Goal: Task Accomplishment & Management: Manage account settings

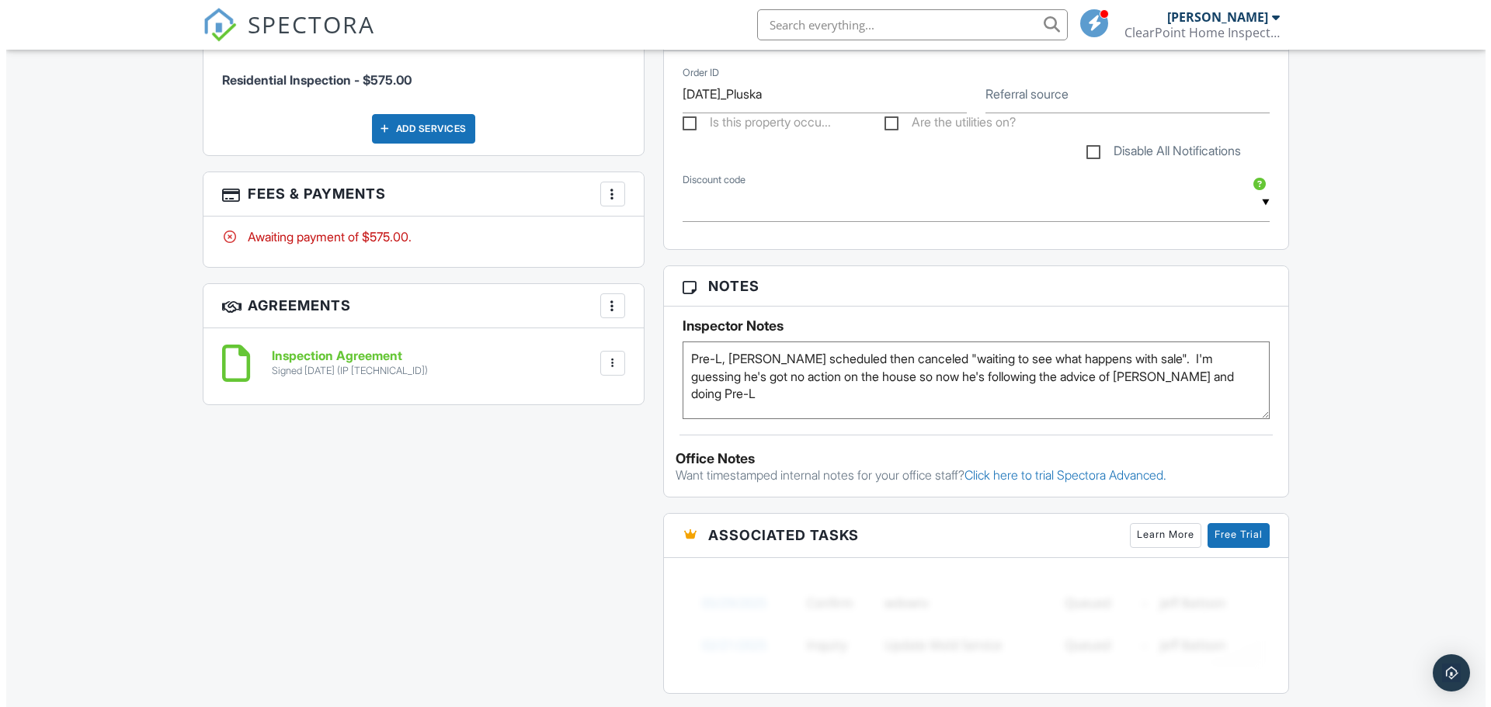
scroll to position [776, 0]
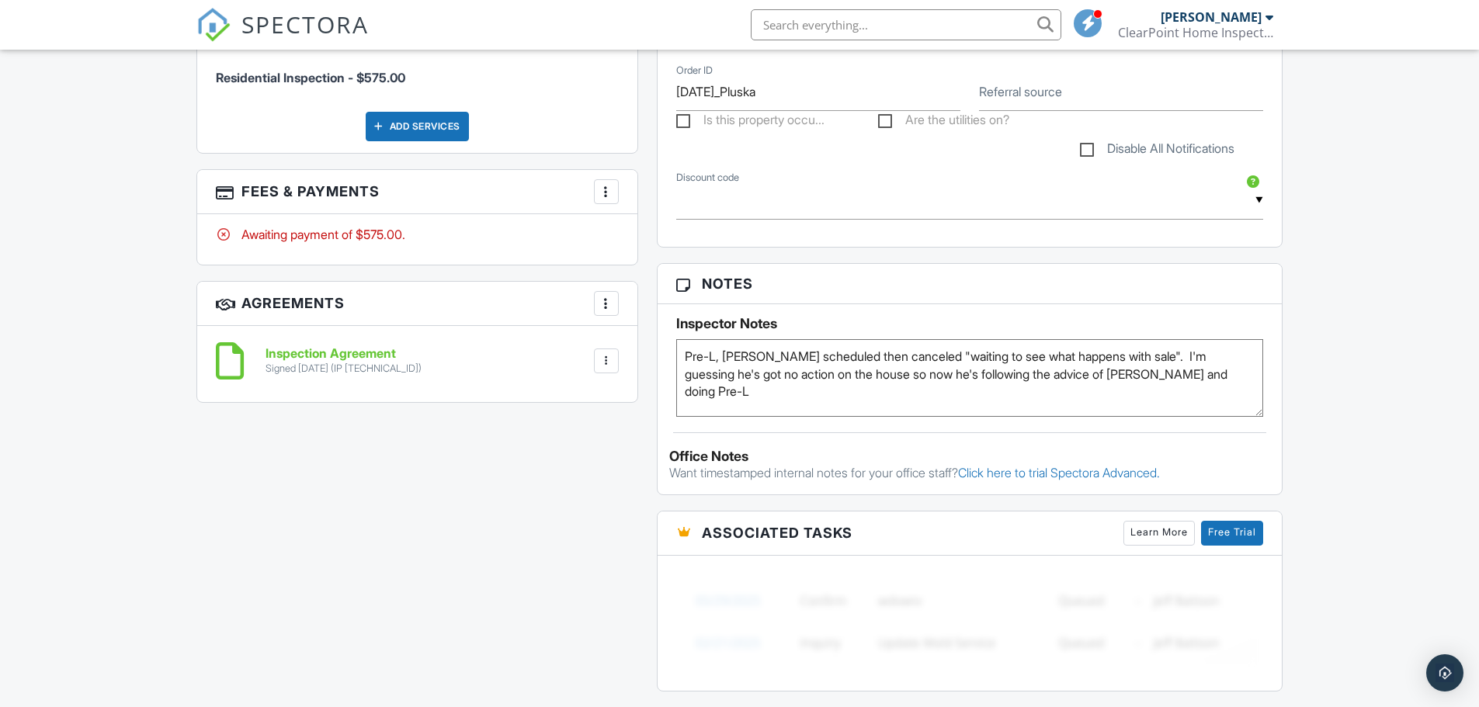
click at [607, 189] on div at bounding box center [607, 192] width 16 height 16
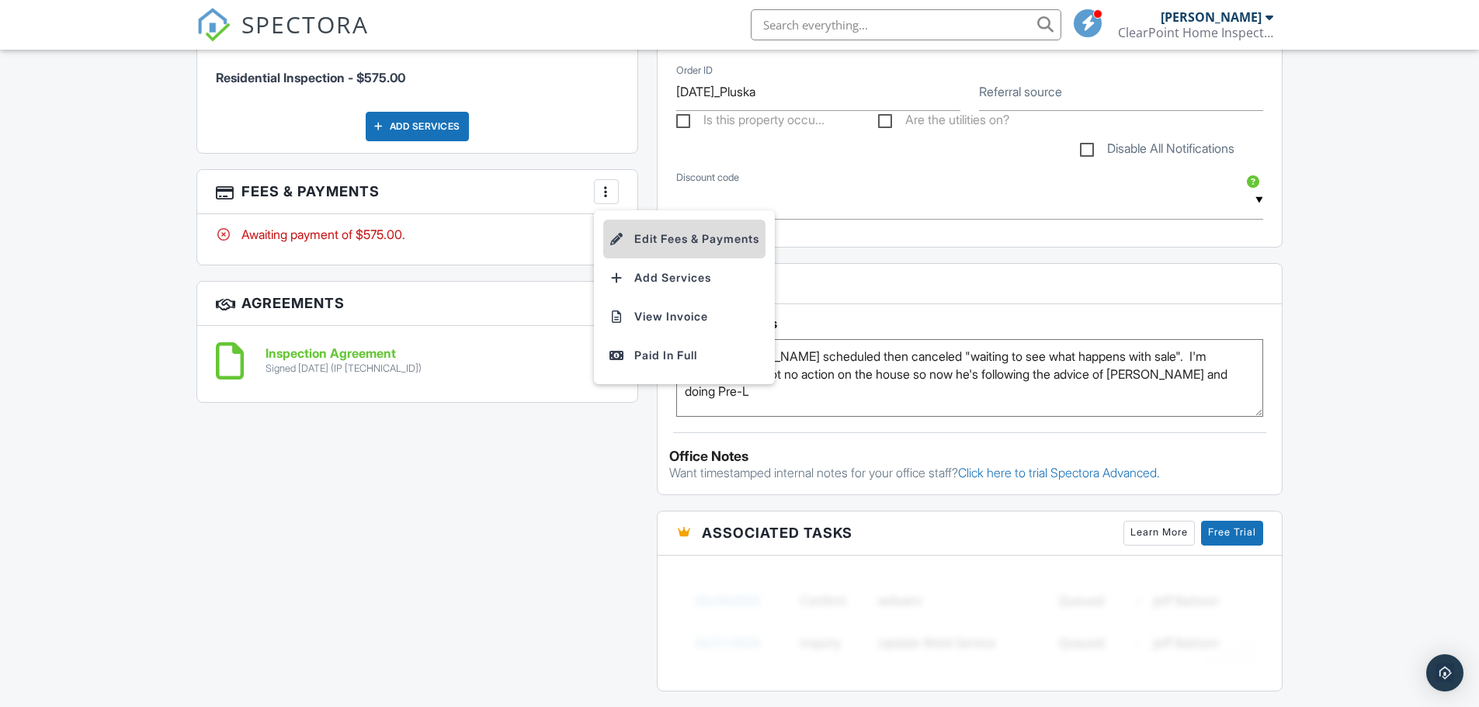
click at [648, 241] on li "Edit Fees & Payments" at bounding box center [684, 239] width 162 height 39
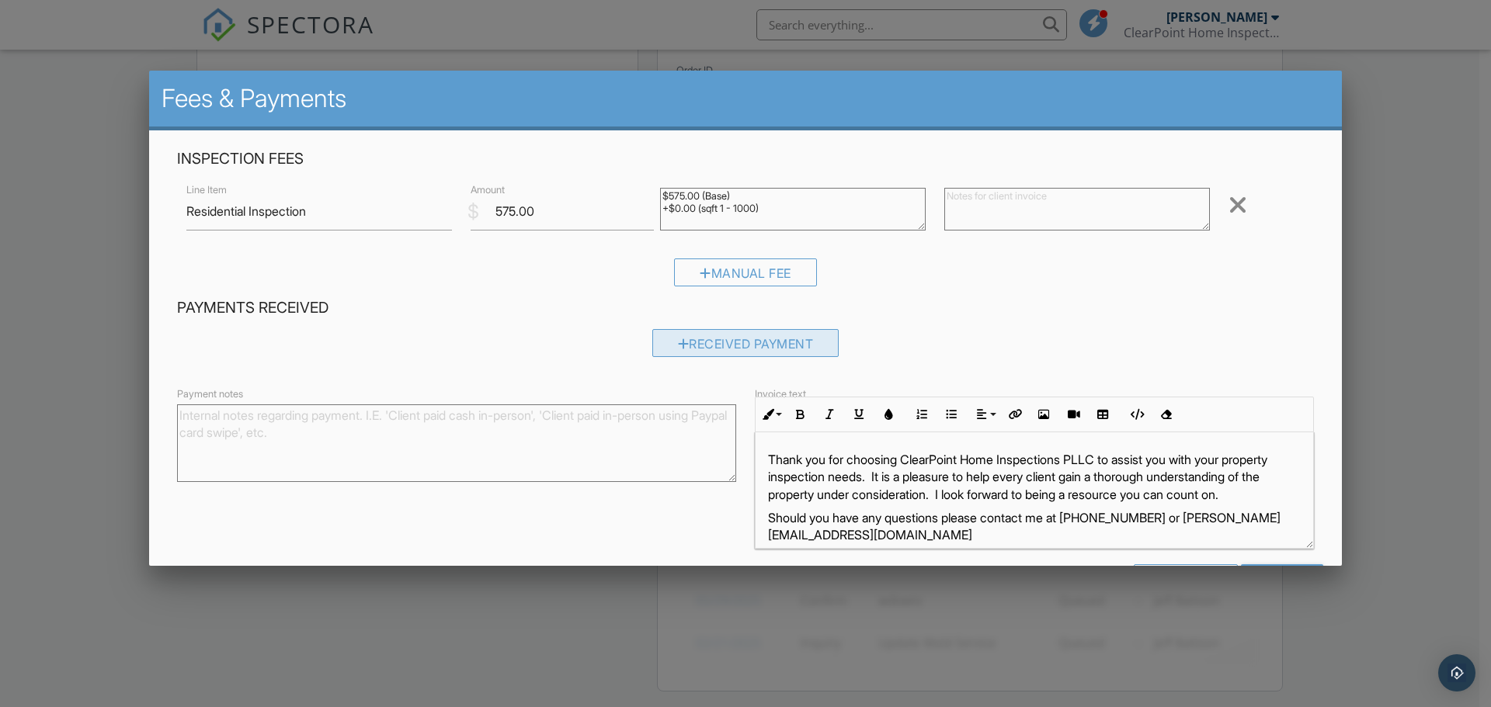
click at [701, 345] on div "Received Payment" at bounding box center [745, 343] width 187 height 28
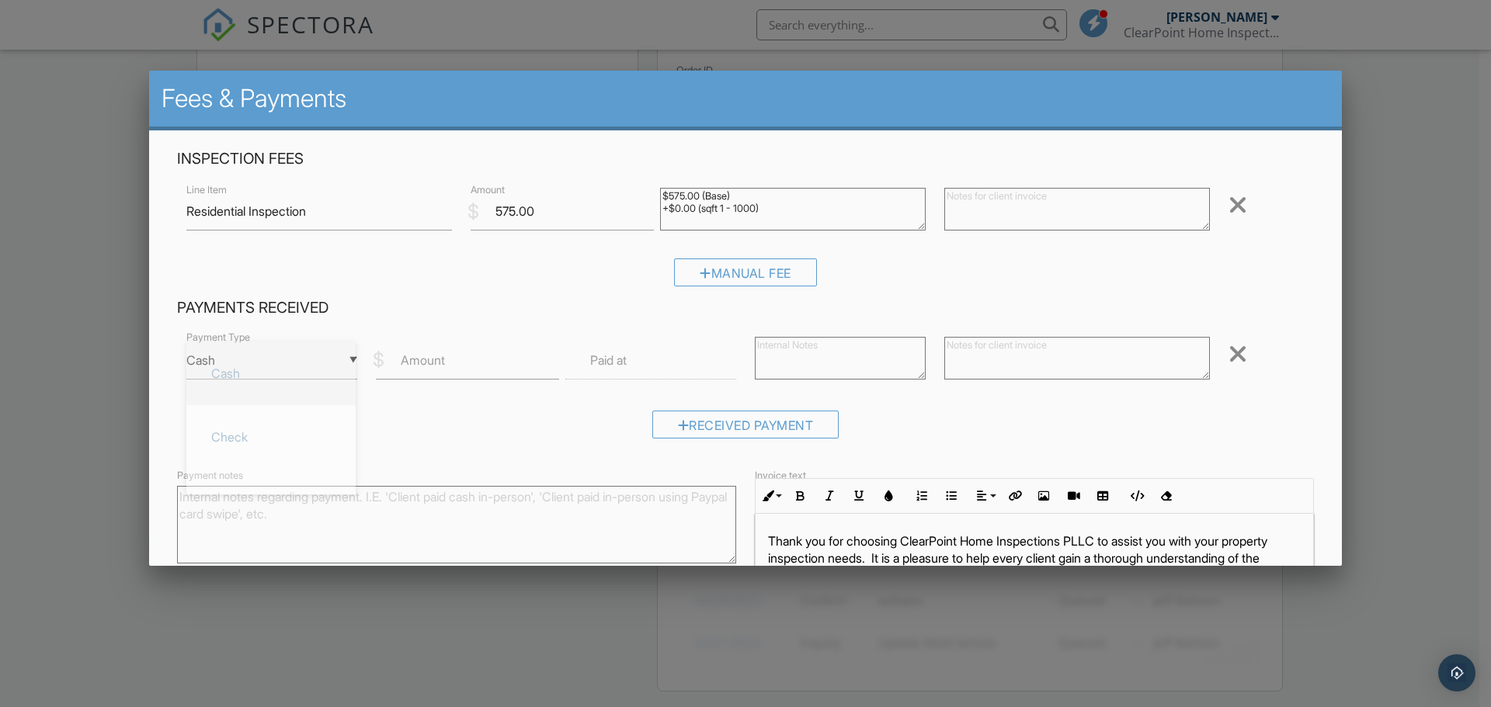
click at [350, 359] on div "▼ Cash Cash Check On-Site Card Other Cash Check On-Site Card Other" at bounding box center [271, 361] width 171 height 38
click at [230, 439] on span "Check" at bounding box center [271, 437] width 144 height 39
type input "Check"
click at [405, 353] on label "Amount" at bounding box center [423, 360] width 44 height 17
click at [405, 353] on input "Amount" at bounding box center [467, 361] width 183 height 38
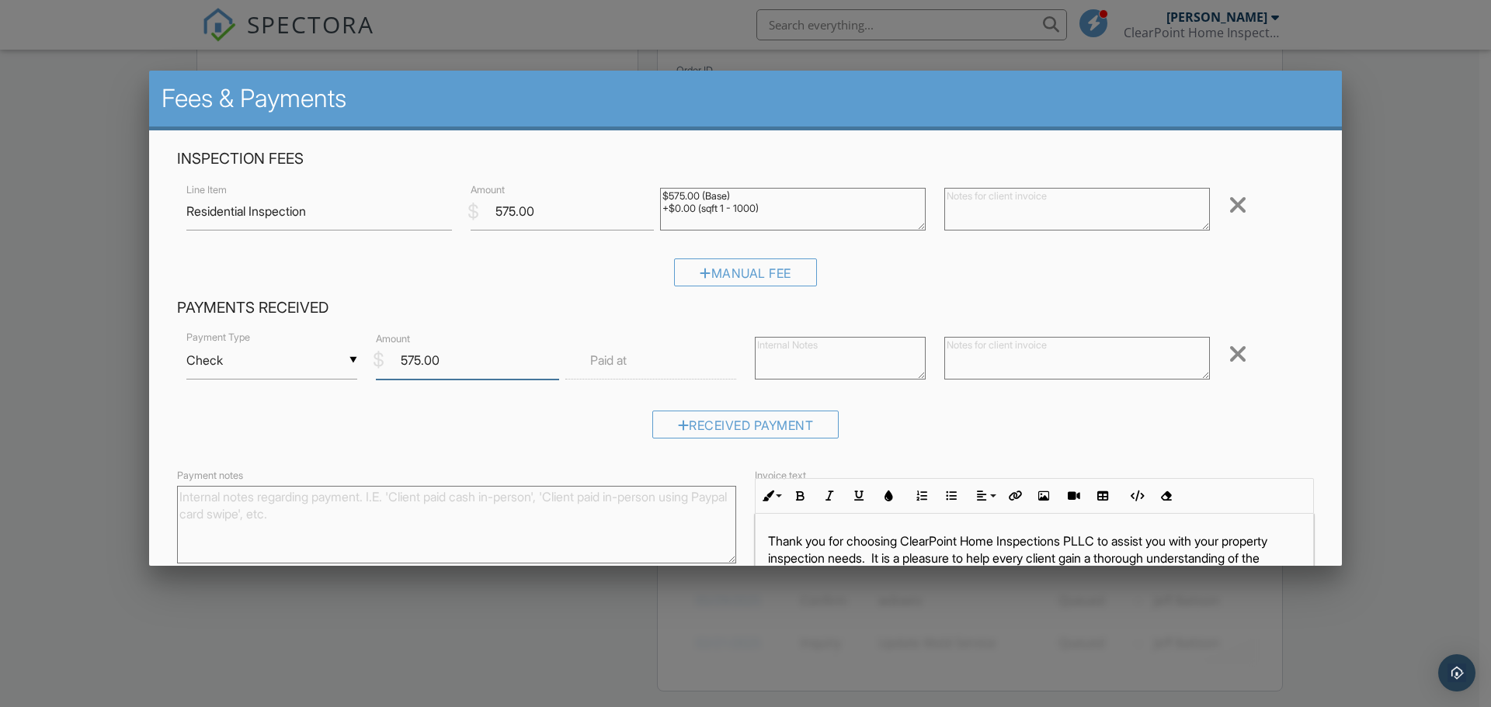
type input "575.00"
click at [998, 348] on textarea at bounding box center [1077, 358] width 266 height 43
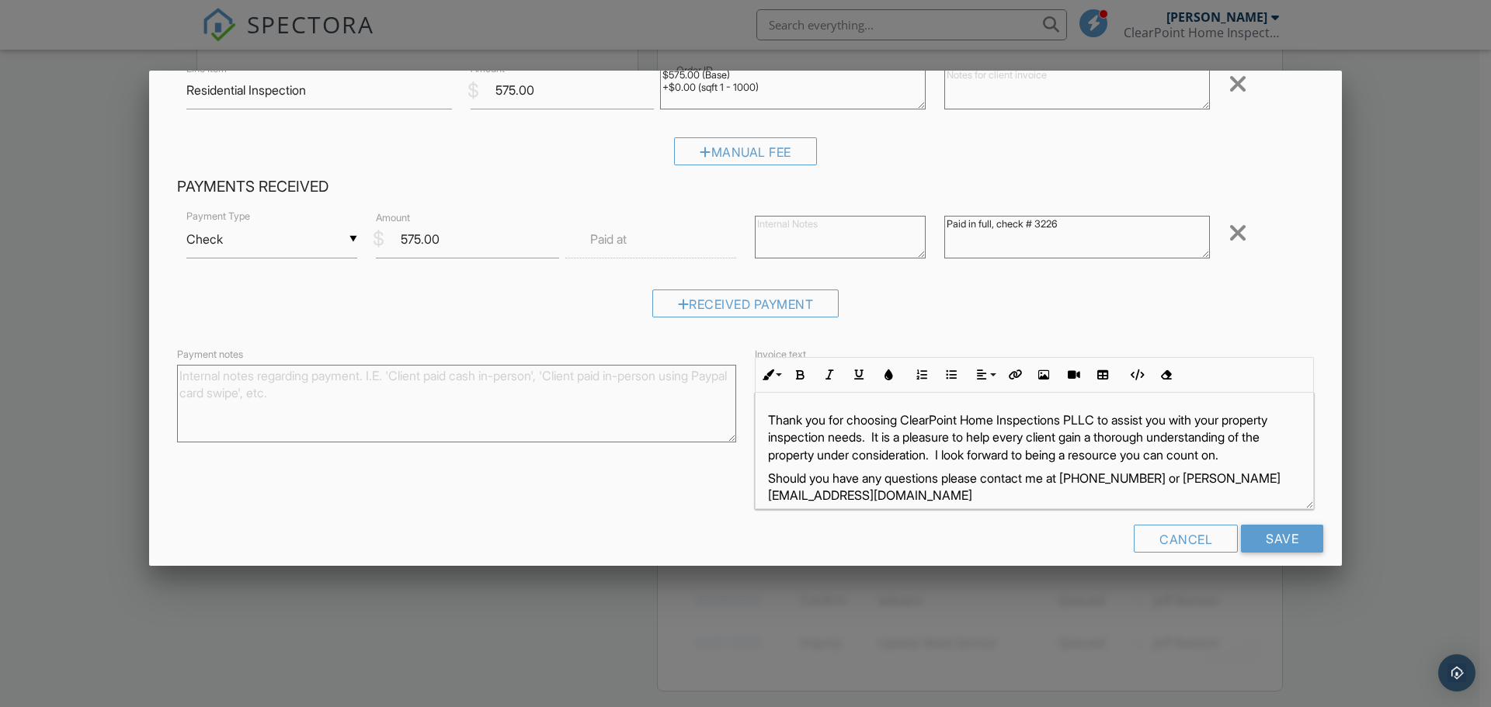
scroll to position [138, 0]
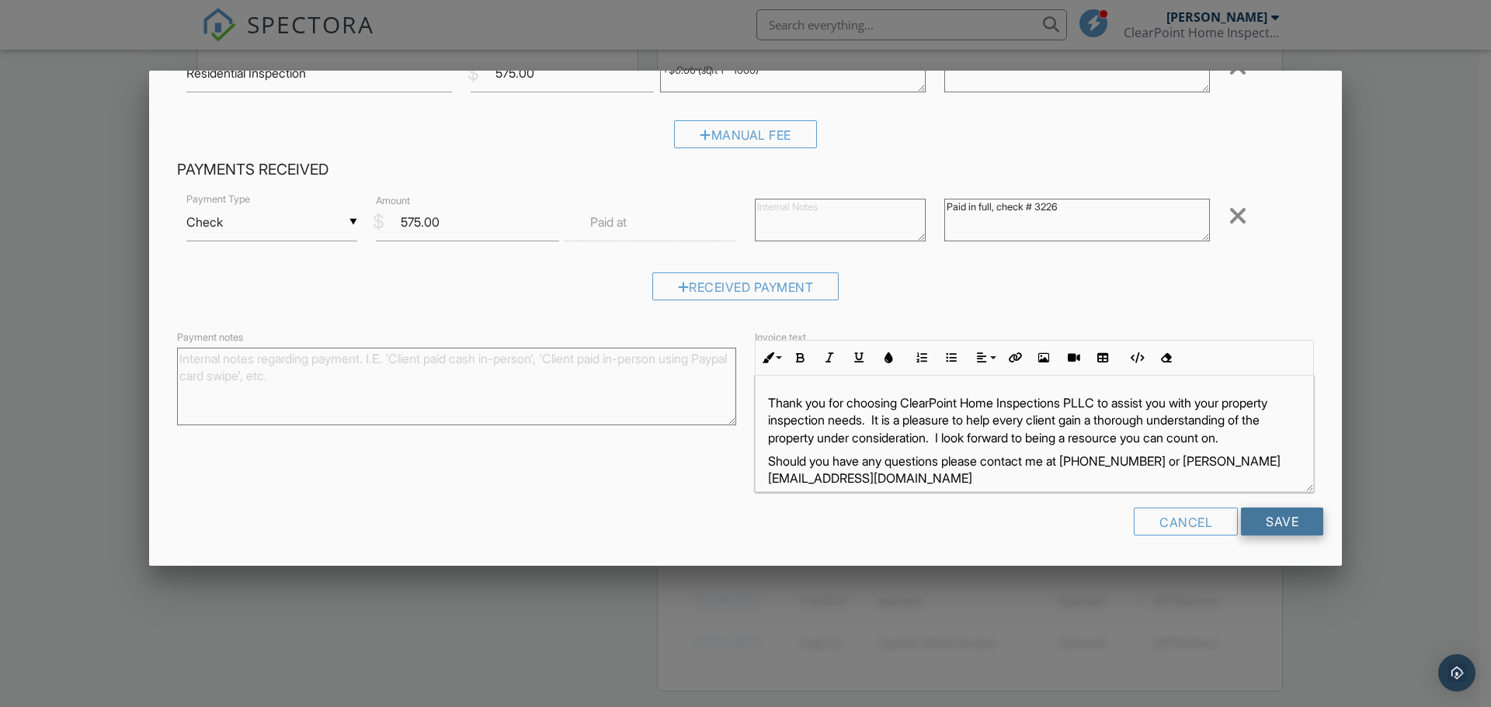
type textarea "Paid in full, check # 3226"
click at [1266, 519] on input "Save" at bounding box center [1282, 522] width 82 height 28
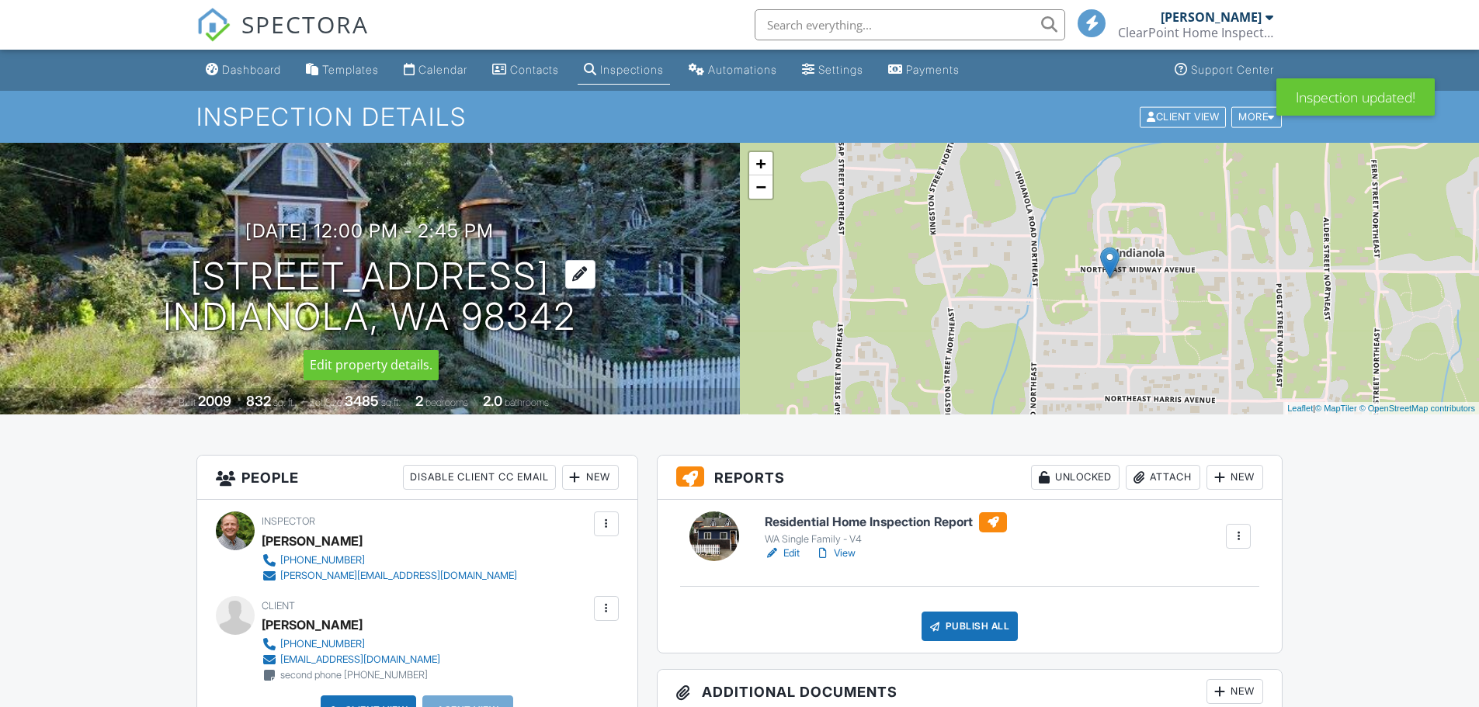
click at [595, 275] on div at bounding box center [580, 274] width 30 height 29
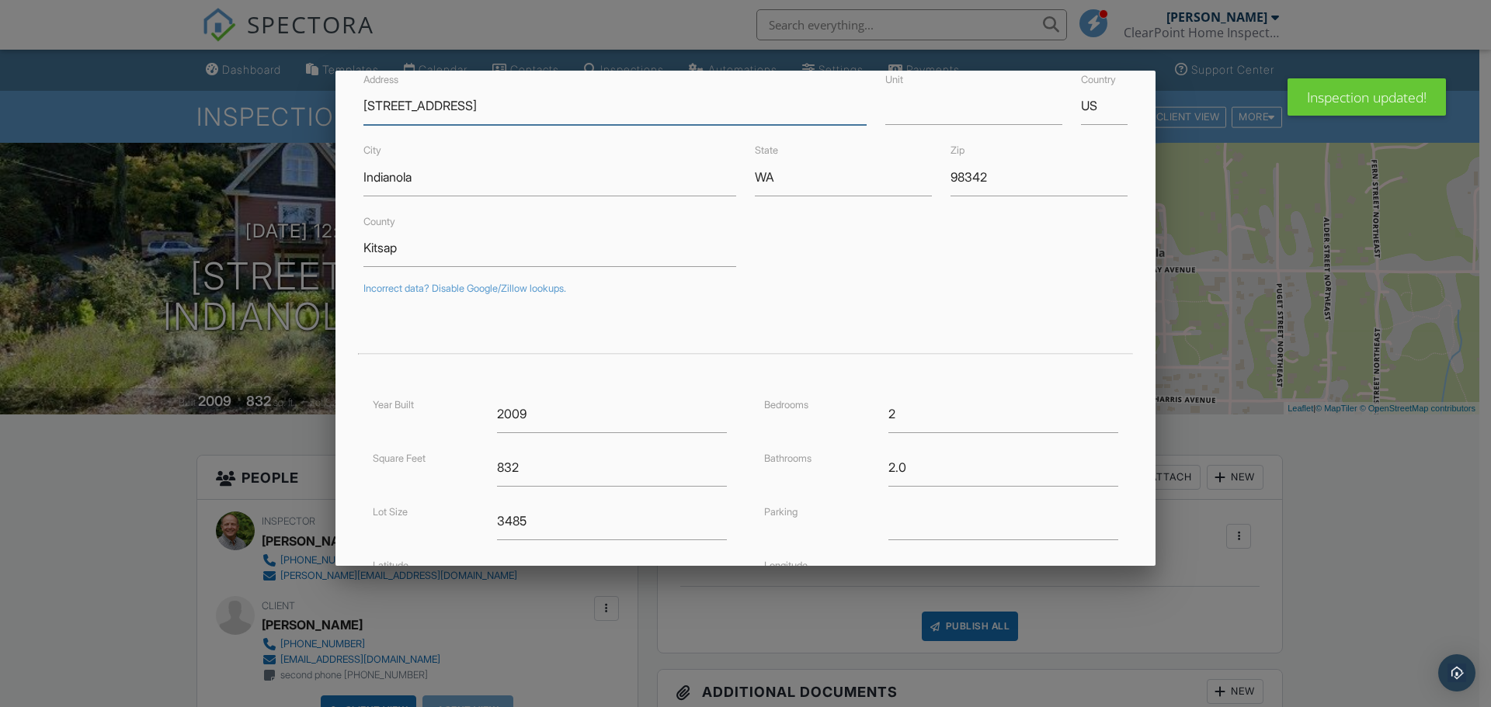
scroll to position [281, 0]
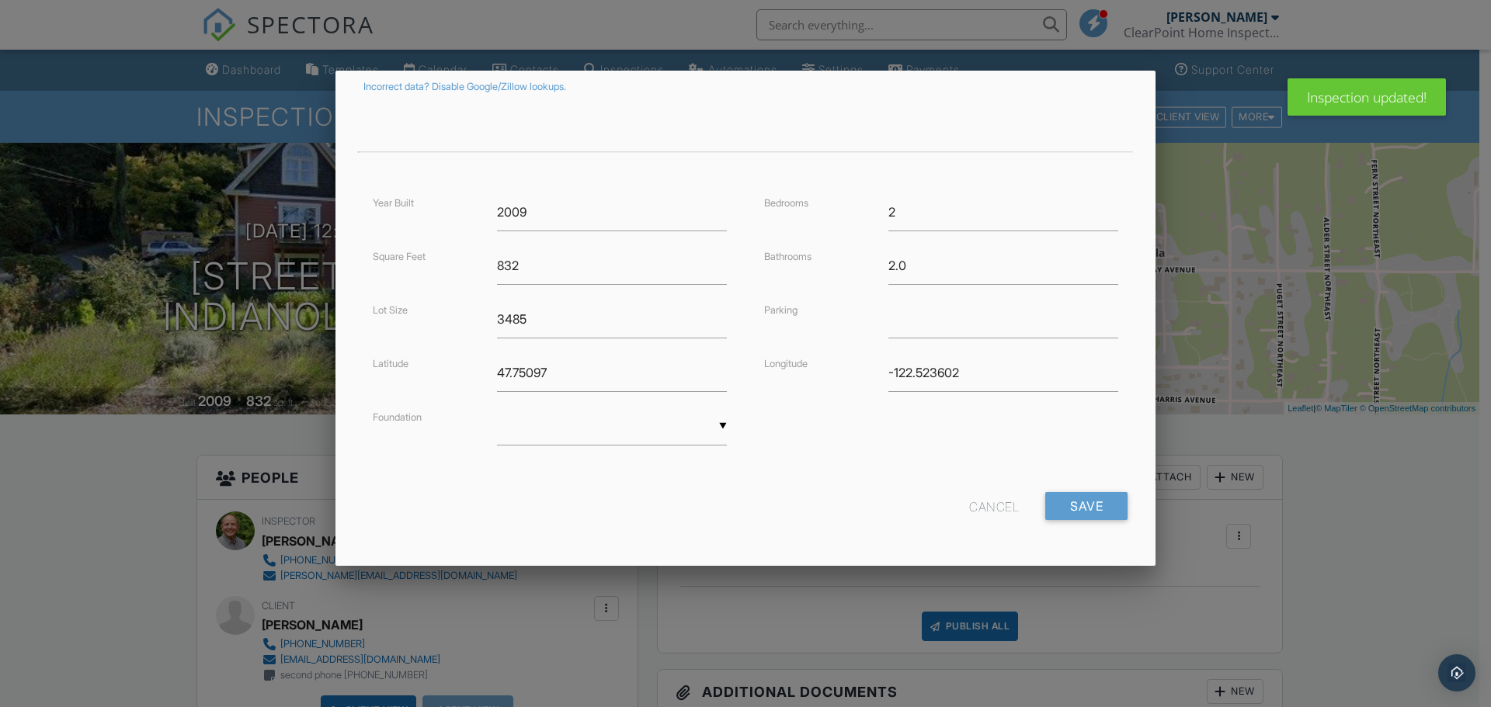
click at [716, 425] on div "▼ Basement Slab Crawlspace Basement Slab Crawlspace" at bounding box center [612, 427] width 230 height 38
click at [561, 505] on span "Slab" at bounding box center [610, 504] width 226 height 39
type input "Slab"
click at [1063, 502] on input "Save" at bounding box center [1086, 506] width 82 height 28
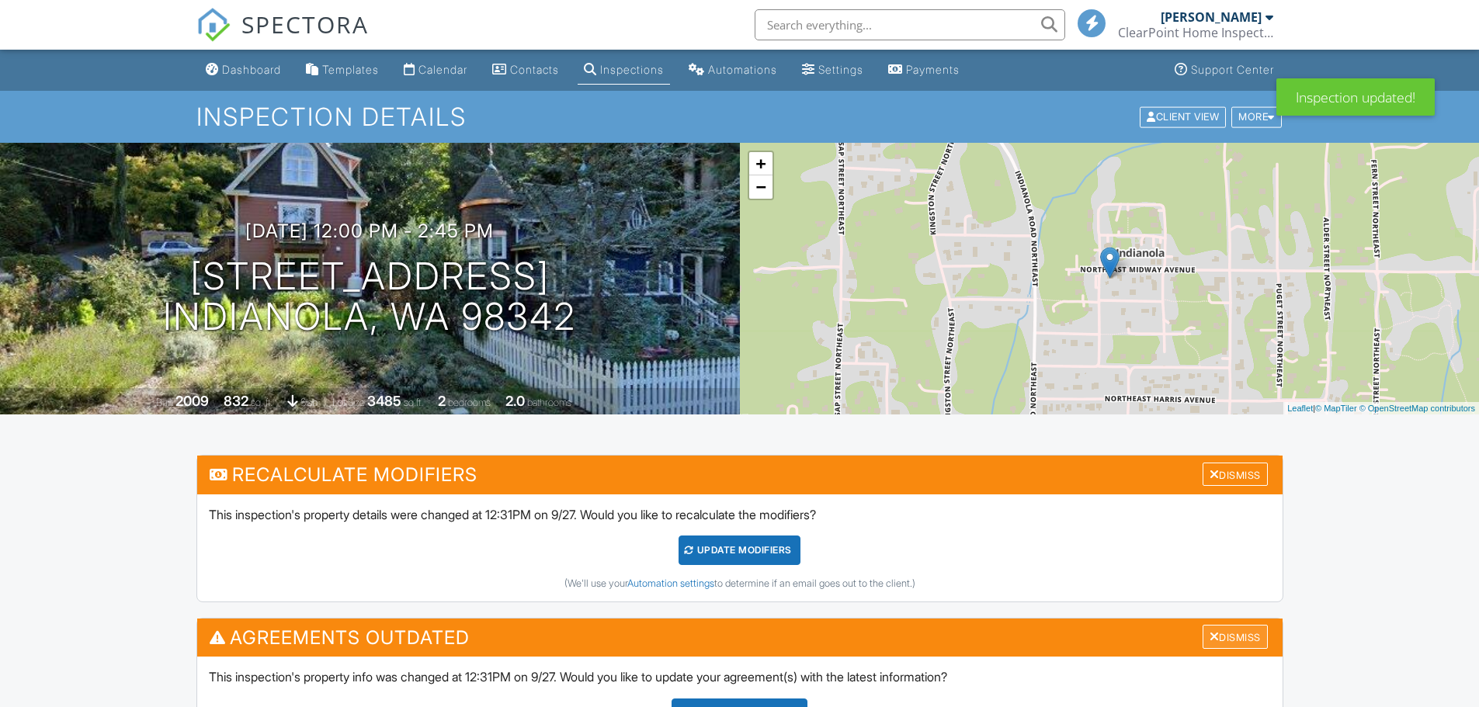
click at [1244, 645] on div "Dismiss" at bounding box center [1235, 637] width 65 height 24
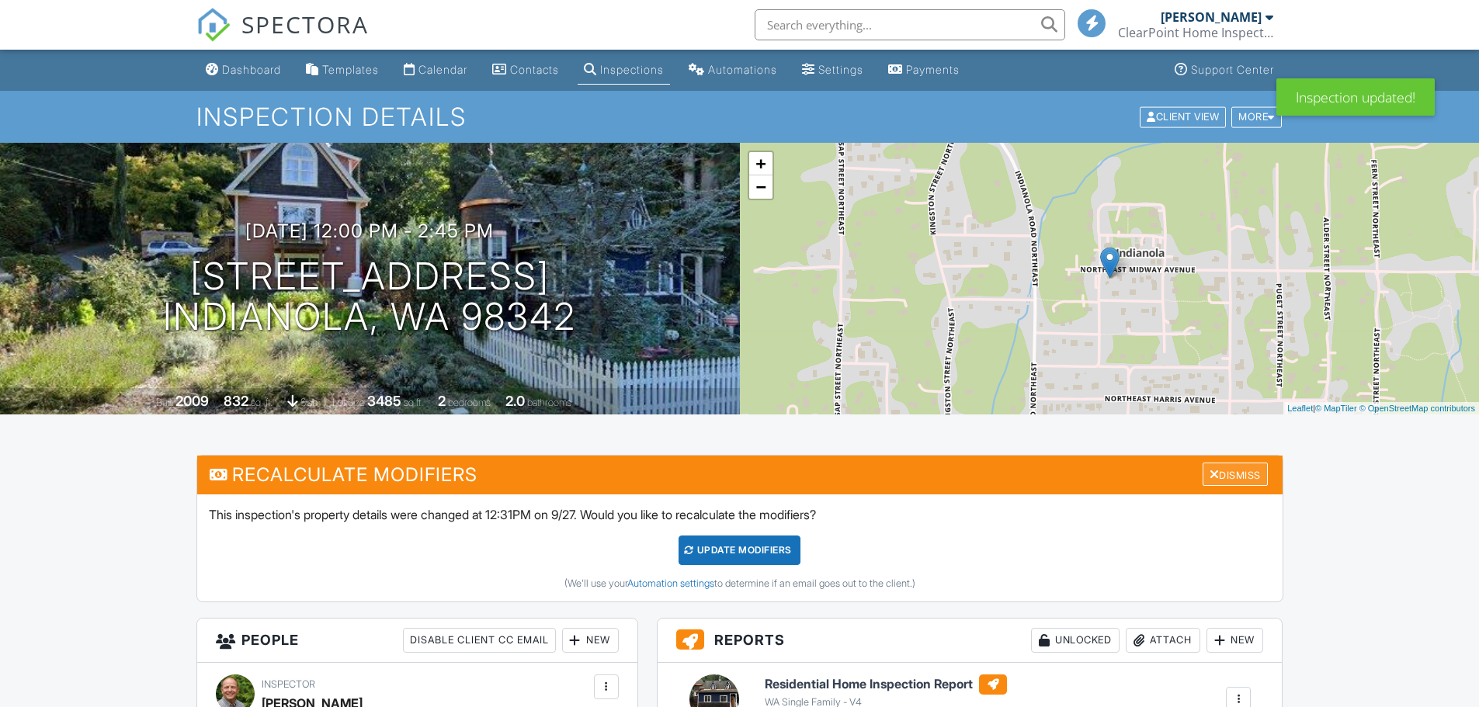
click at [1240, 474] on div "Dismiss" at bounding box center [1235, 475] width 65 height 24
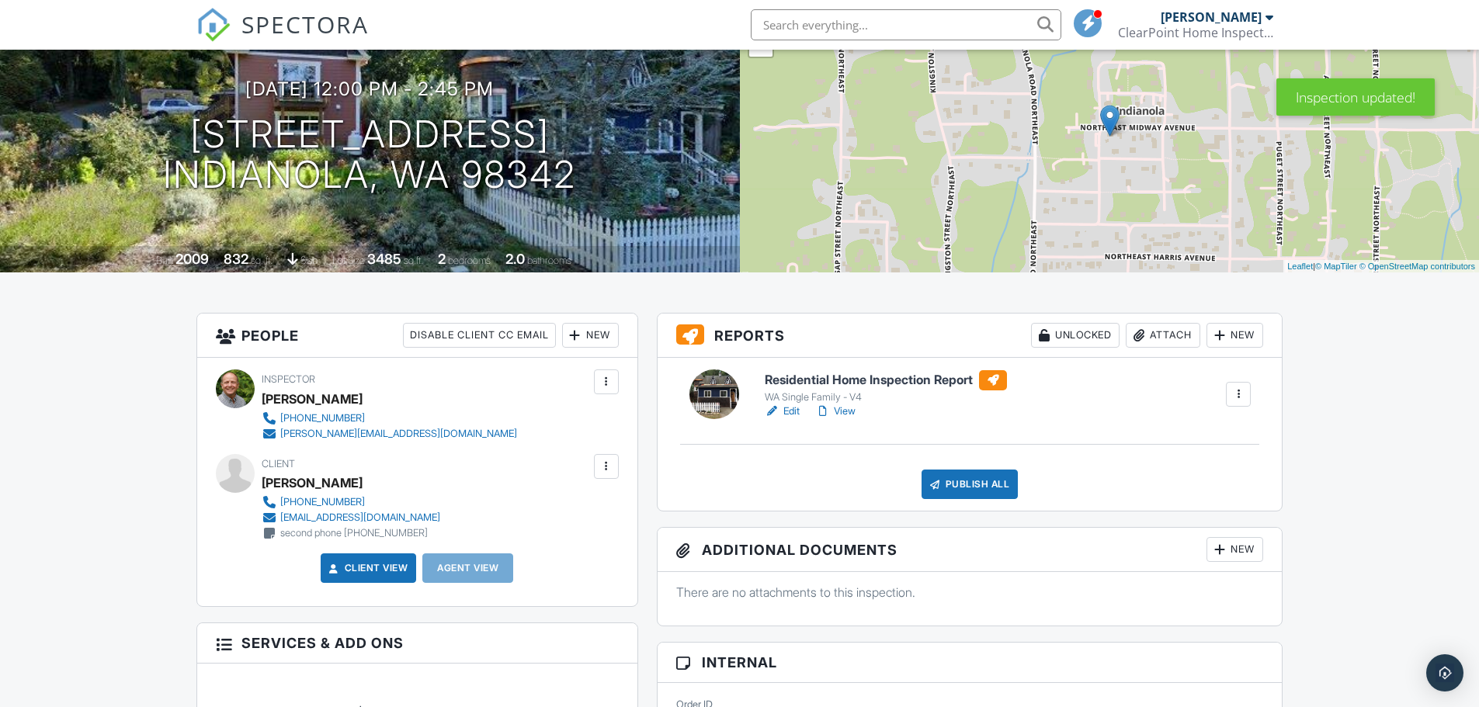
scroll to position [155, 0]
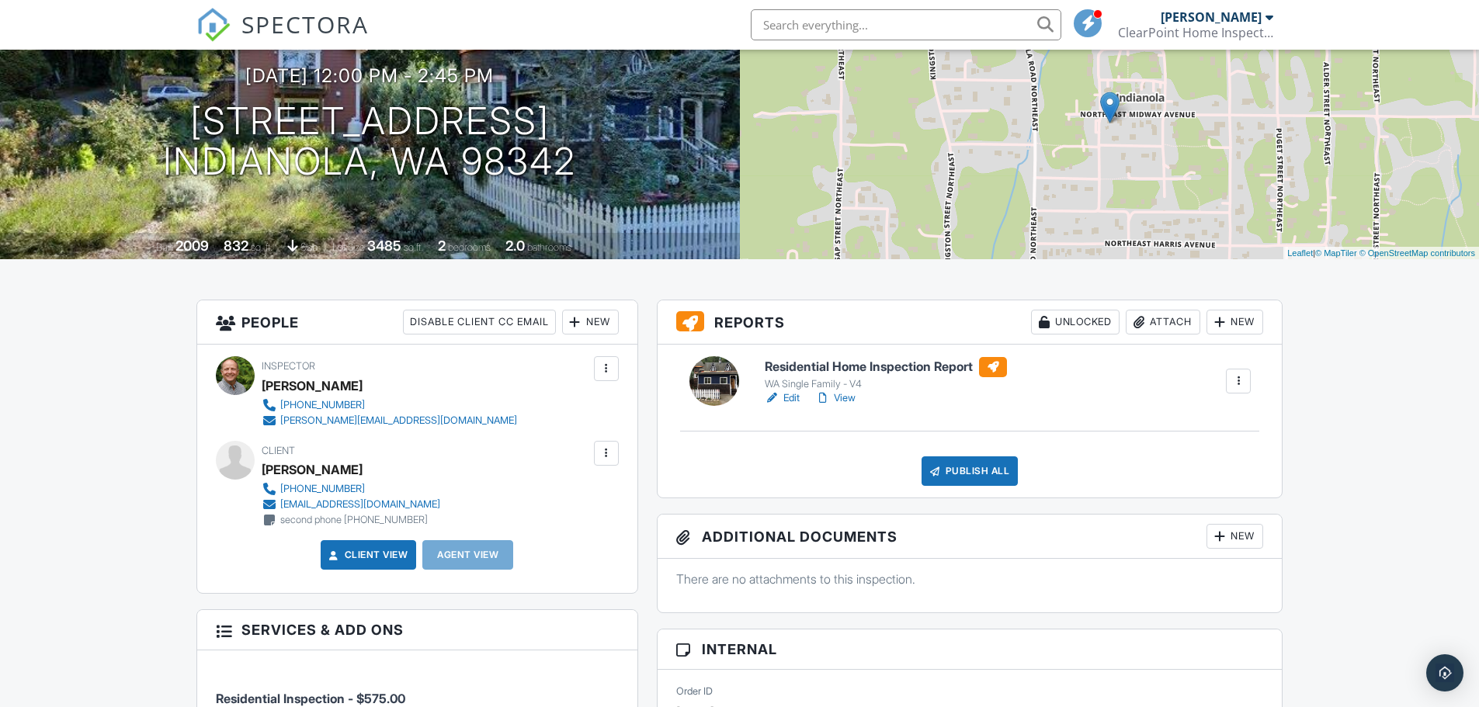
click at [793, 370] on h6 "Residential Home Inspection Report" at bounding box center [886, 367] width 242 height 20
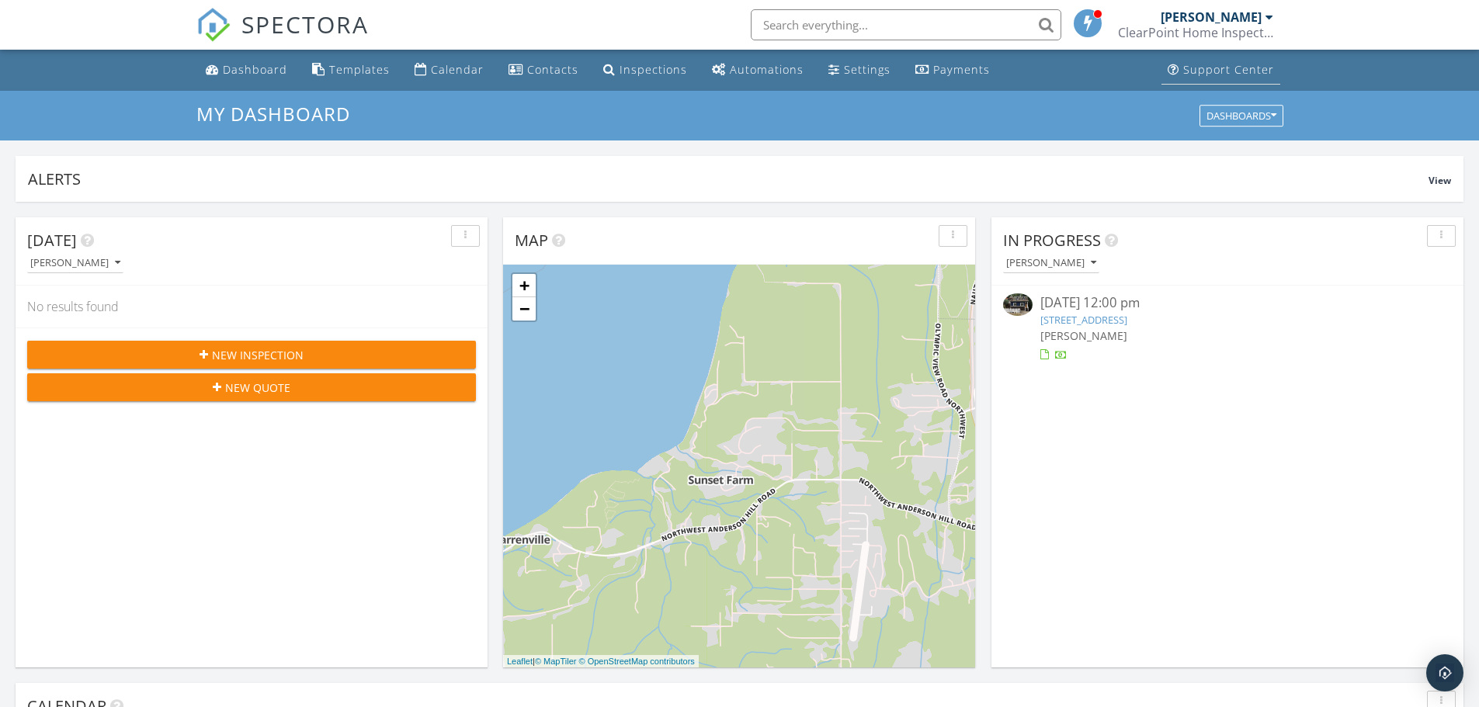
scroll to position [8, 8]
click at [1072, 325] on link "20760 Greenwood St NE , Indianola, WA 98342" at bounding box center [1083, 320] width 87 height 14
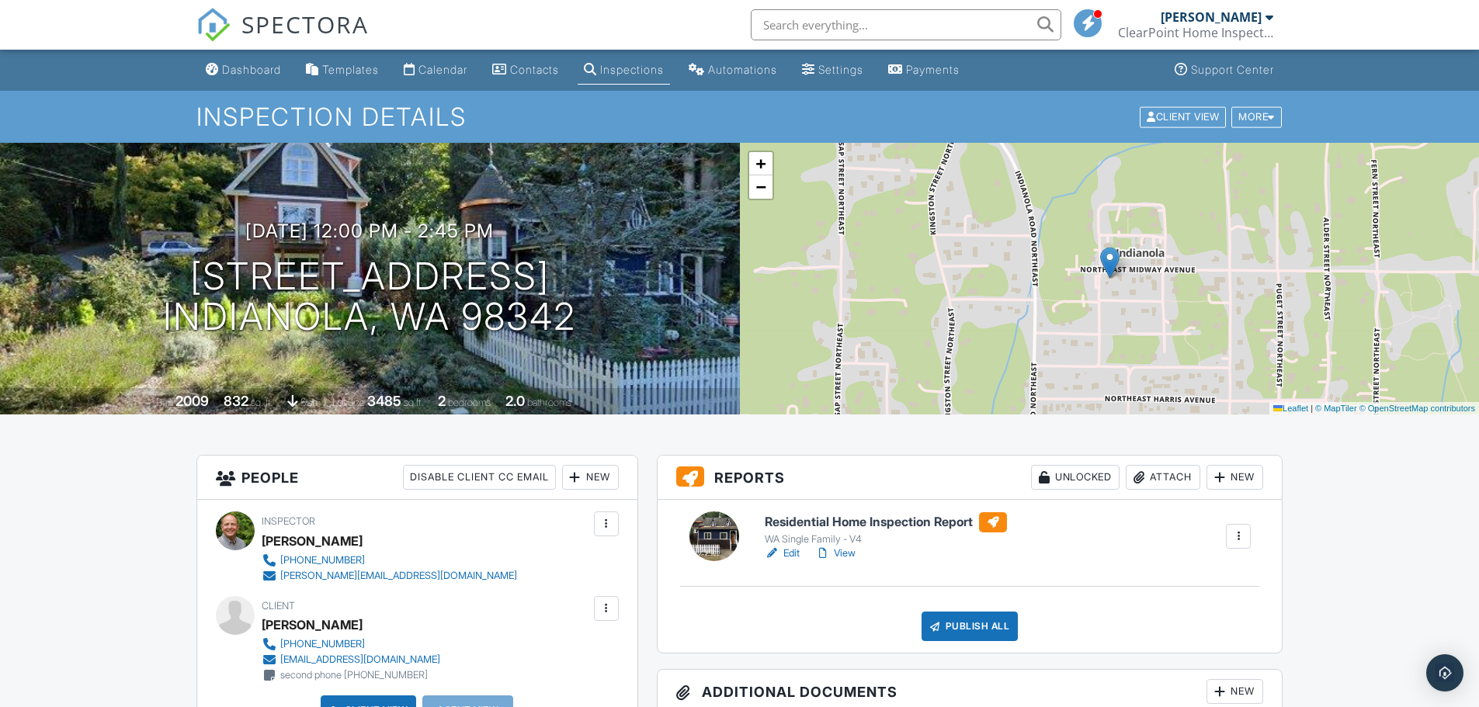
click at [866, 525] on h6 "Residential Home Inspection Report" at bounding box center [886, 522] width 242 height 20
